Goal: Navigation & Orientation: Understand site structure

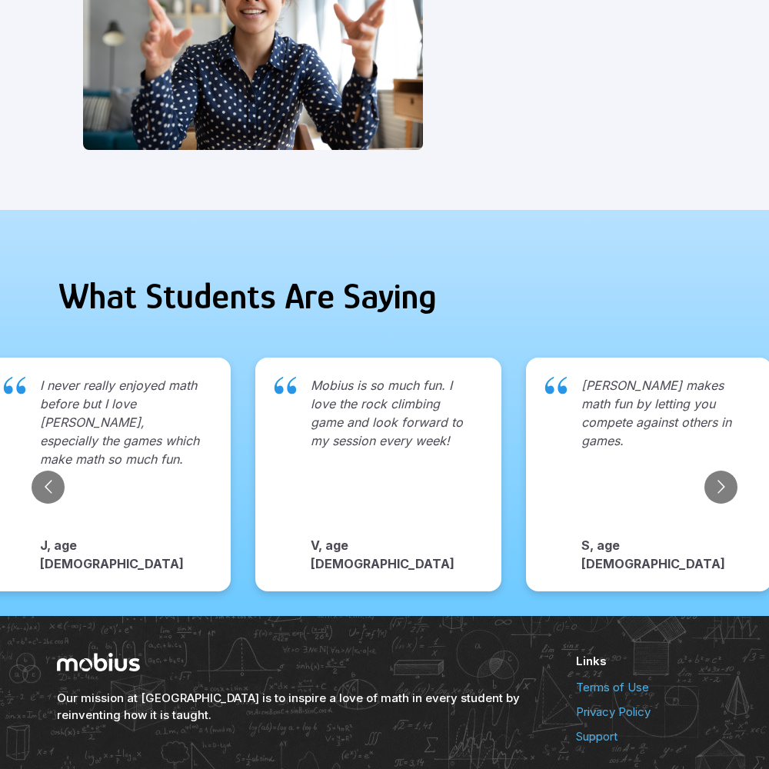
scroll to position [1580, 0]
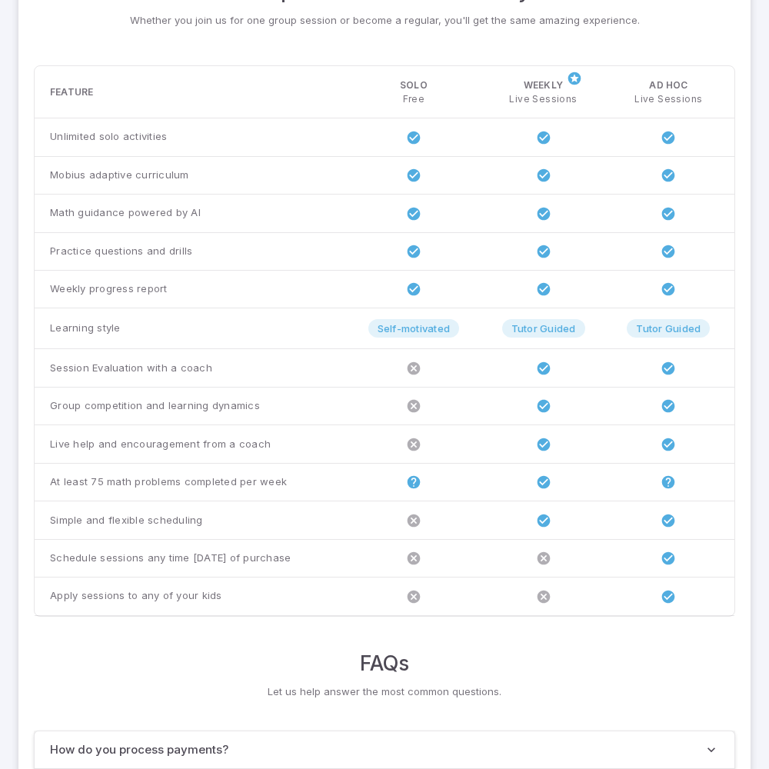
scroll to position [1179, 0]
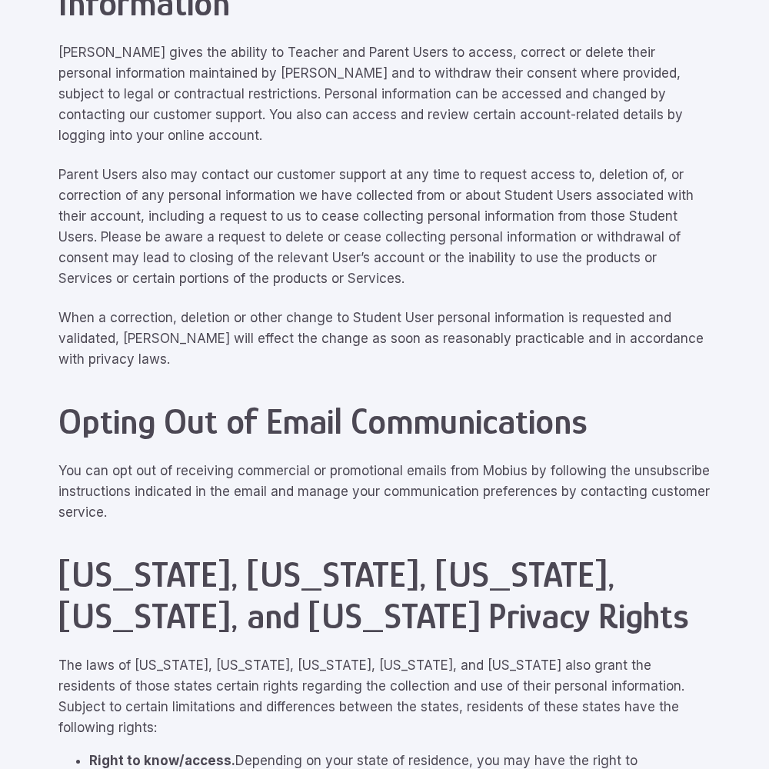
scroll to position [6918, 0]
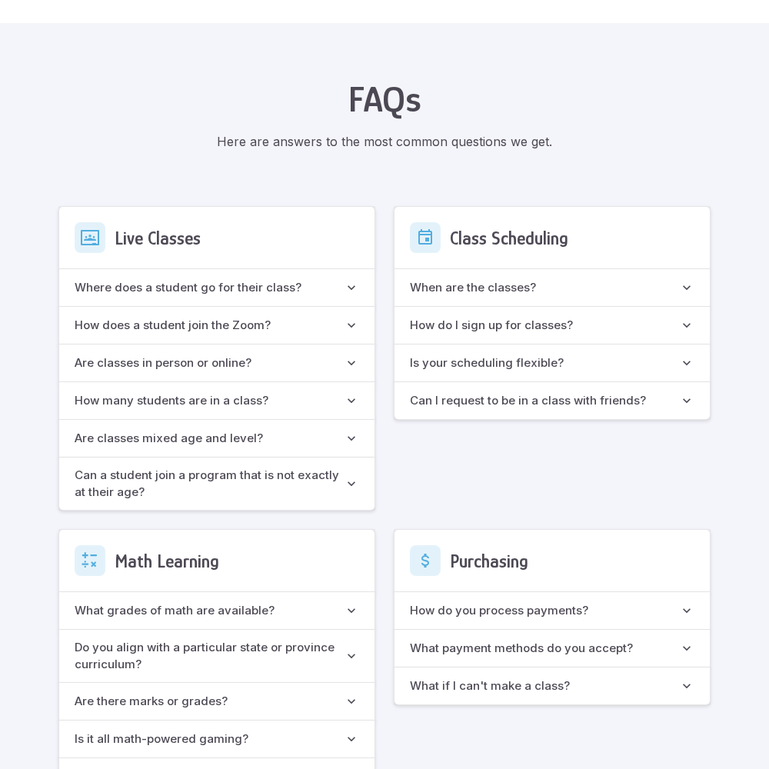
scroll to position [1365, 0]
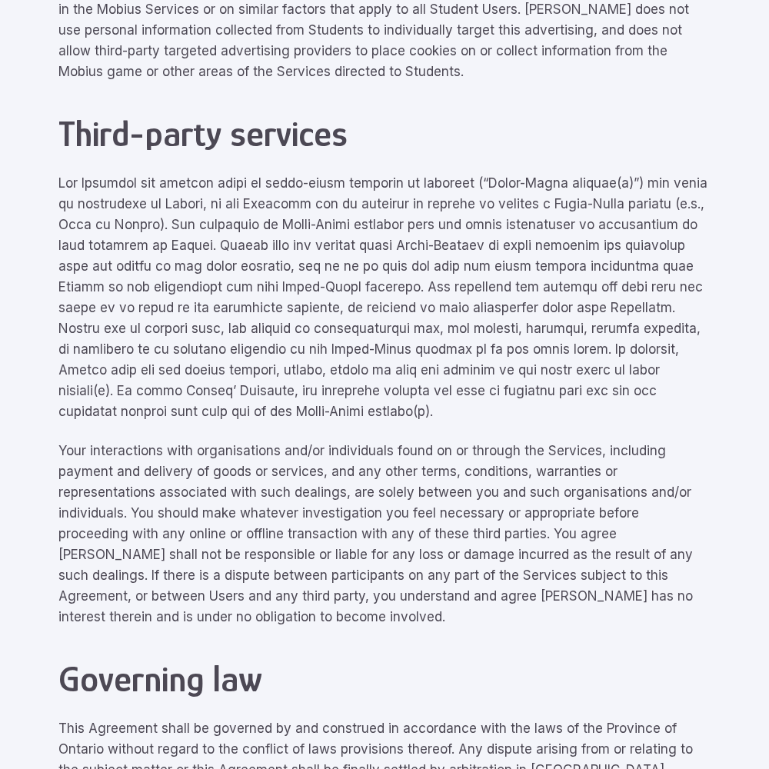
scroll to position [6918, 0]
